Goal: Information Seeking & Learning: Learn about a topic

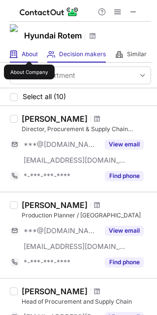
click at [29, 52] on span "About" at bounding box center [30, 54] width 16 height 8
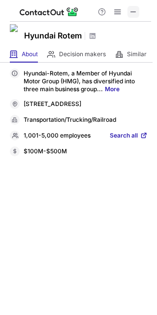
click at [131, 8] on span at bounding box center [134, 12] width 8 height 8
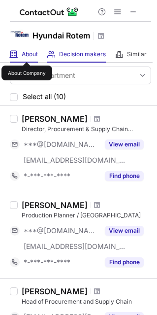
click at [27, 53] on span "About" at bounding box center [30, 54] width 16 height 8
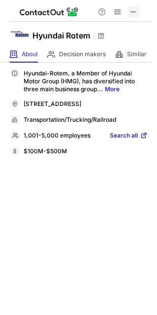
click at [132, 10] on span at bounding box center [134, 12] width 8 height 8
